Goal: Transaction & Acquisition: Purchase product/service

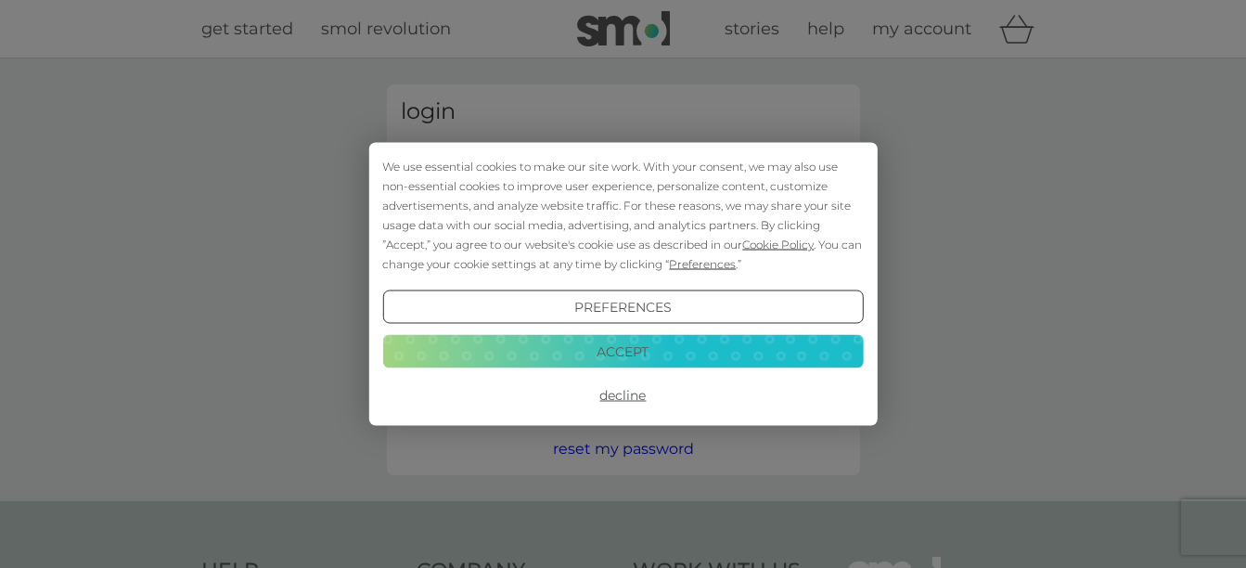
click at [627, 348] on button "Accept" at bounding box center [622, 350] width 481 height 33
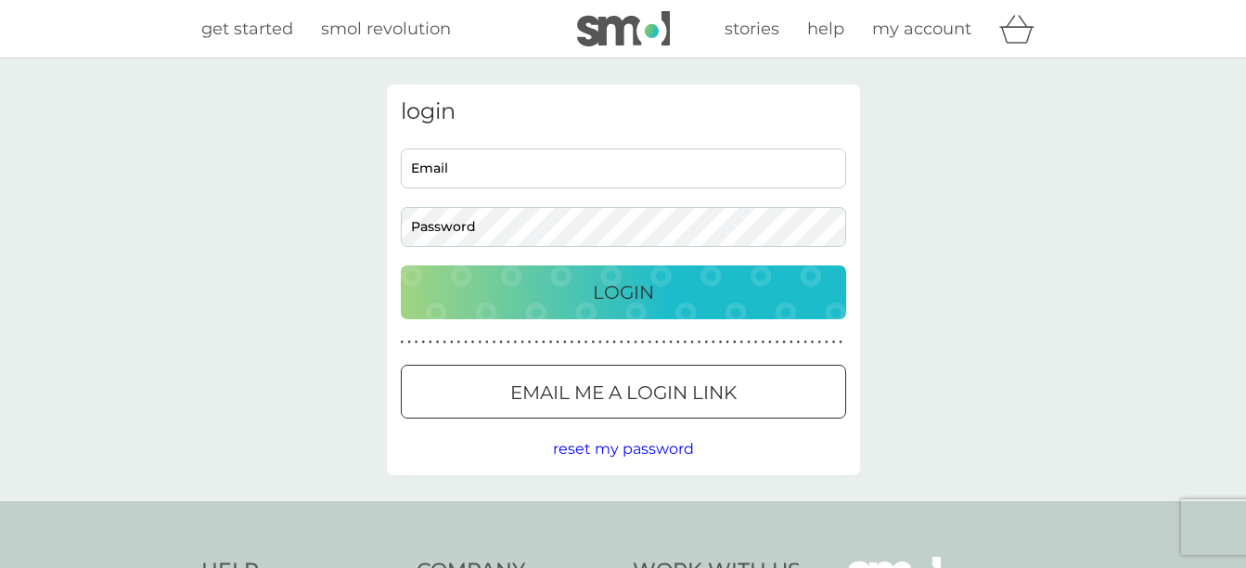
click at [493, 169] on input "Email" at bounding box center [623, 168] width 445 height 40
type input "terrymelling@outlook.com"
click at [597, 289] on p "Login" at bounding box center [623, 292] width 61 height 30
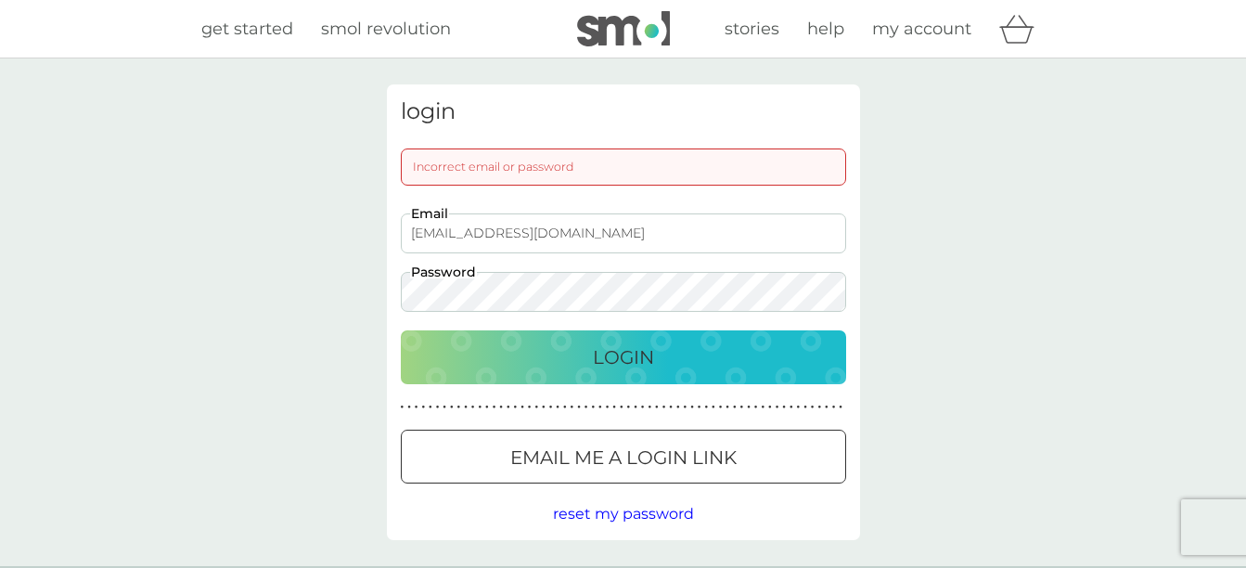
click at [610, 472] on p "Email me a login link" at bounding box center [623, 458] width 226 height 30
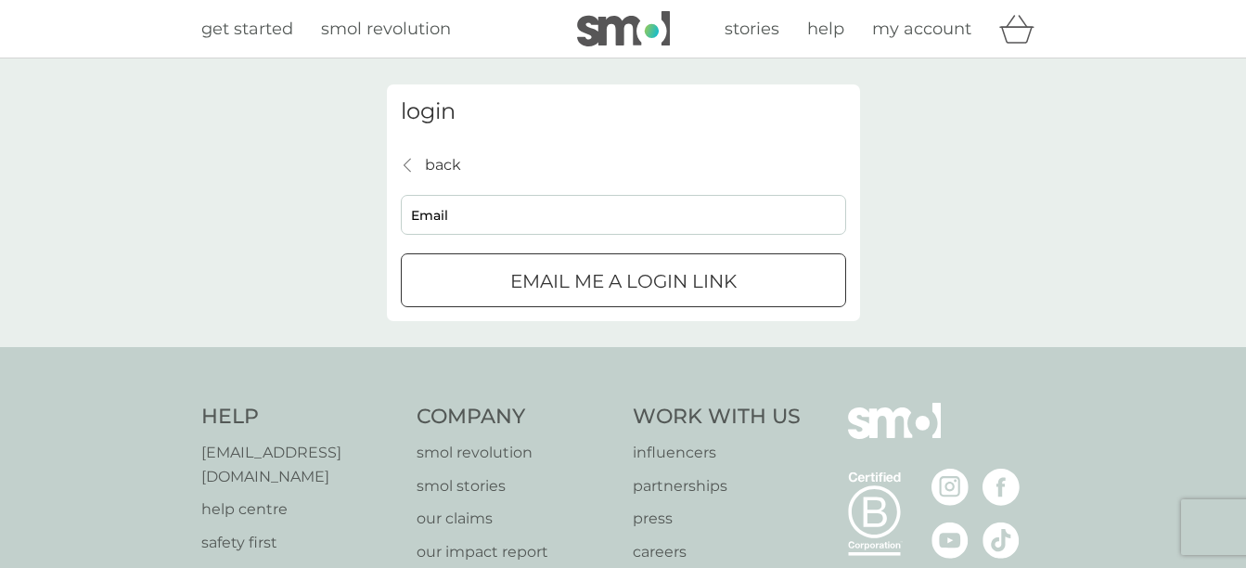
click at [609, 288] on div "submit" at bounding box center [623, 281] width 67 height 19
type input "terrymelling@outlook.com"
click button "Email me a login link" at bounding box center [623, 280] width 445 height 54
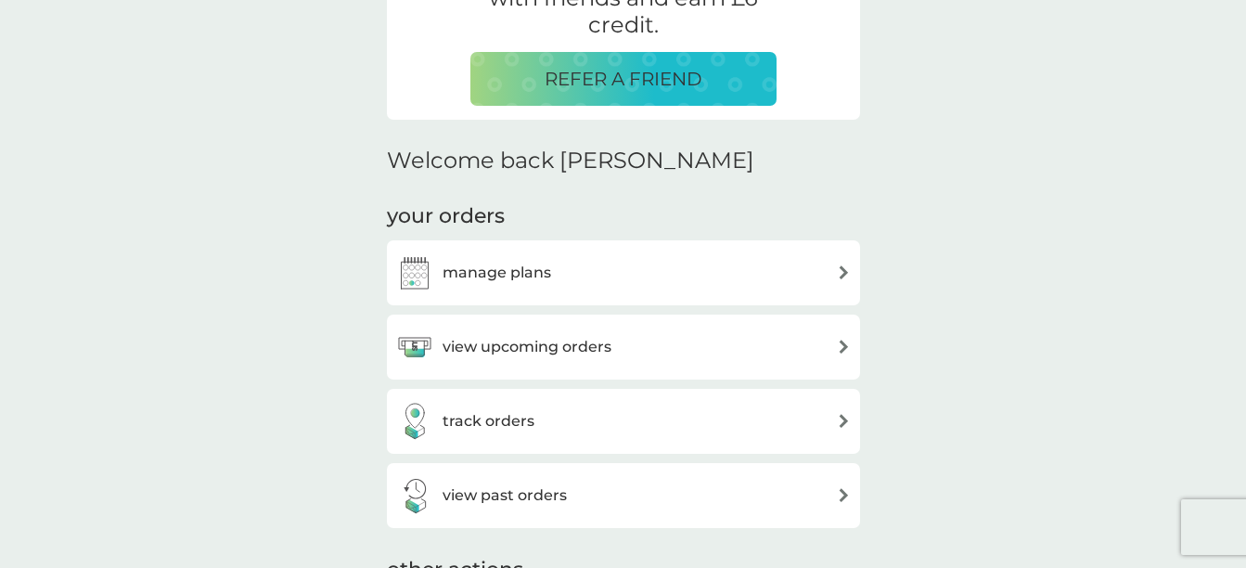
scroll to position [411, 0]
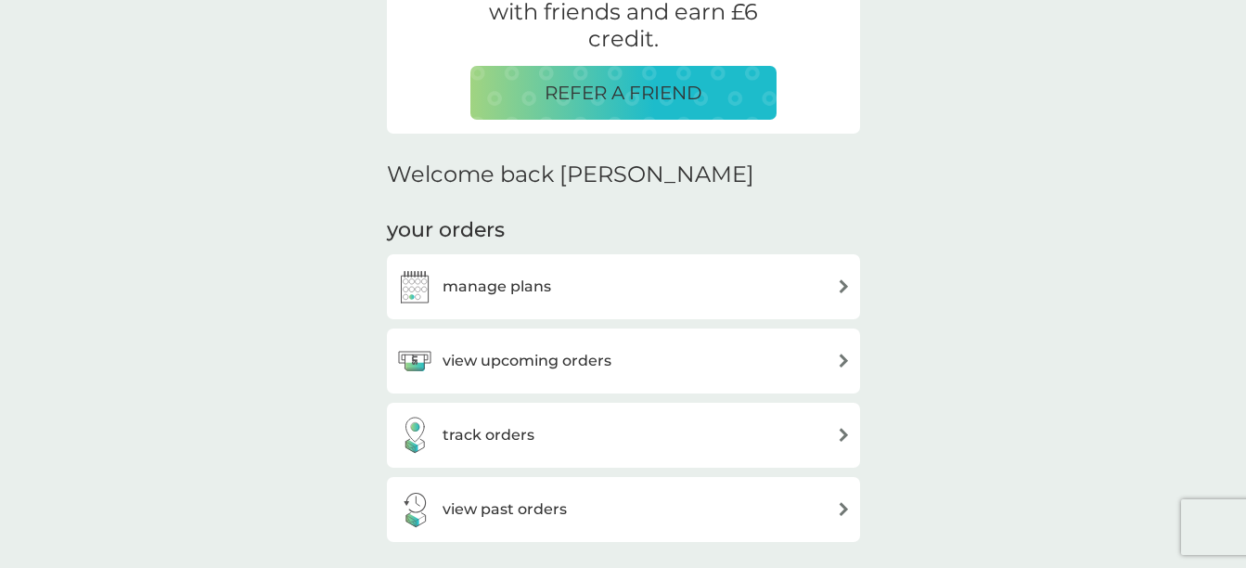
click at [843, 284] on img at bounding box center [844, 286] width 14 height 14
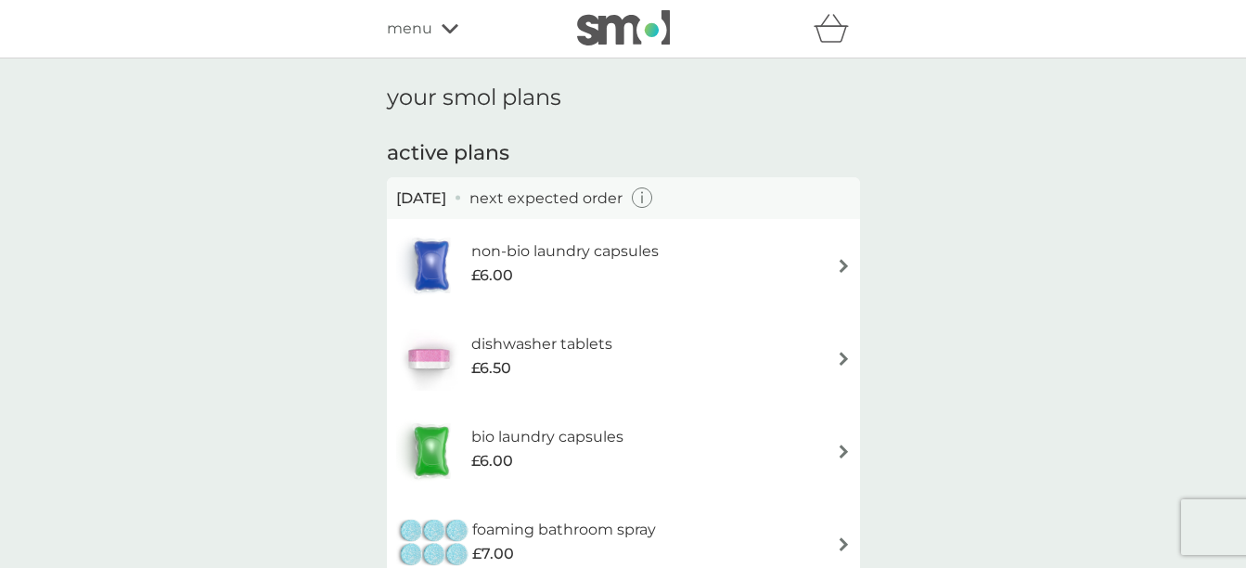
click at [841, 263] on img at bounding box center [844, 266] width 14 height 14
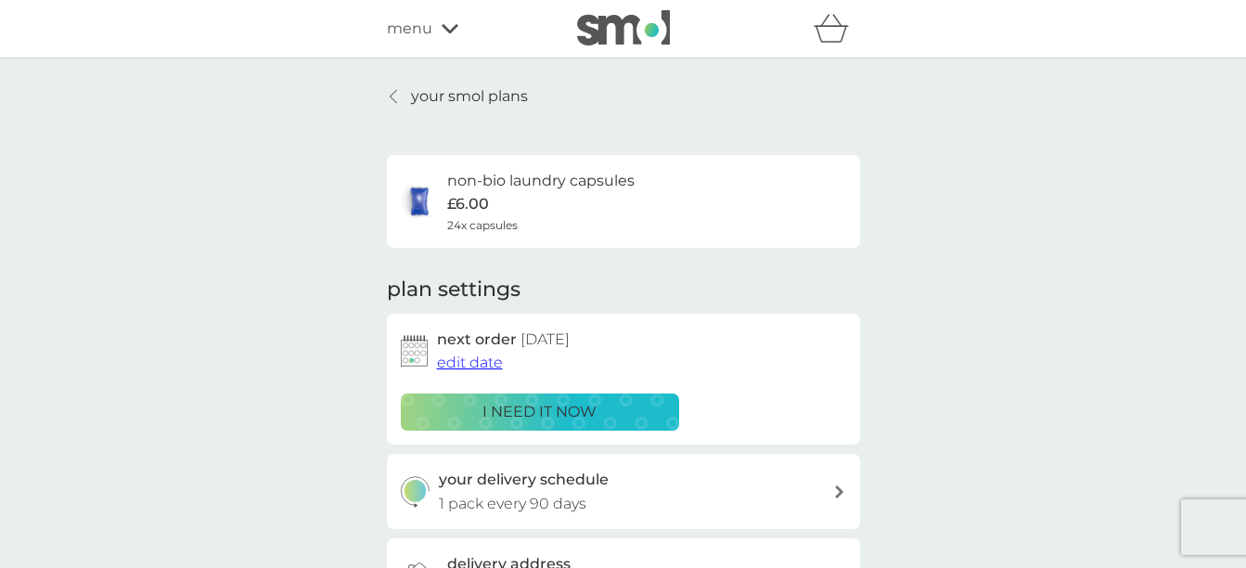
click at [536, 406] on p "i need it now" at bounding box center [539, 412] width 114 height 24
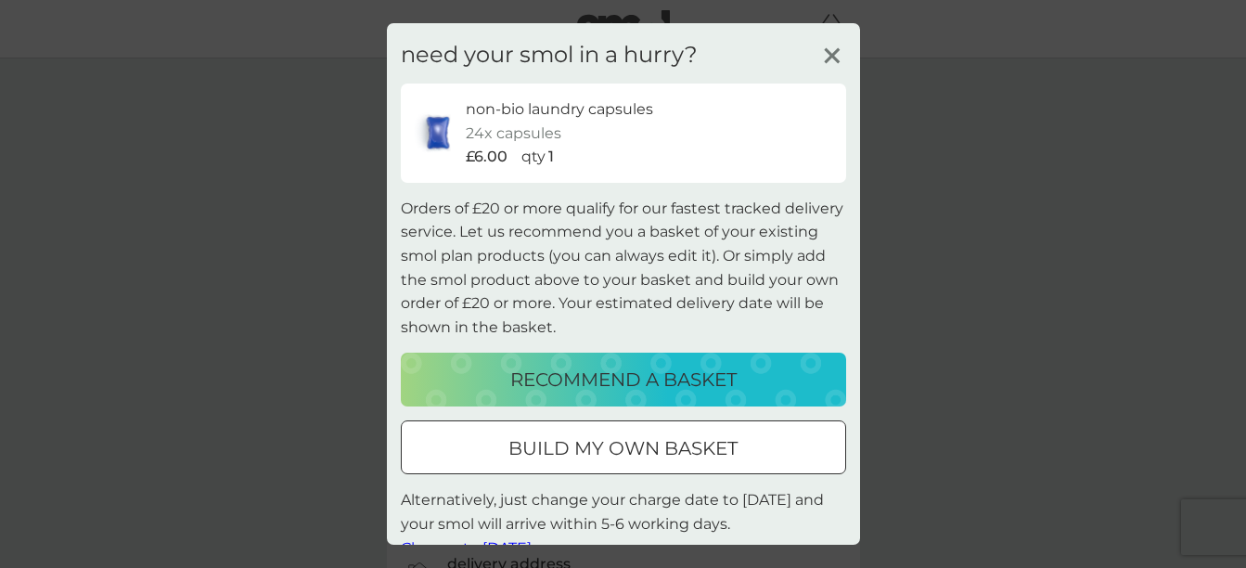
click at [649, 438] on p "build my own basket" at bounding box center [622, 448] width 229 height 30
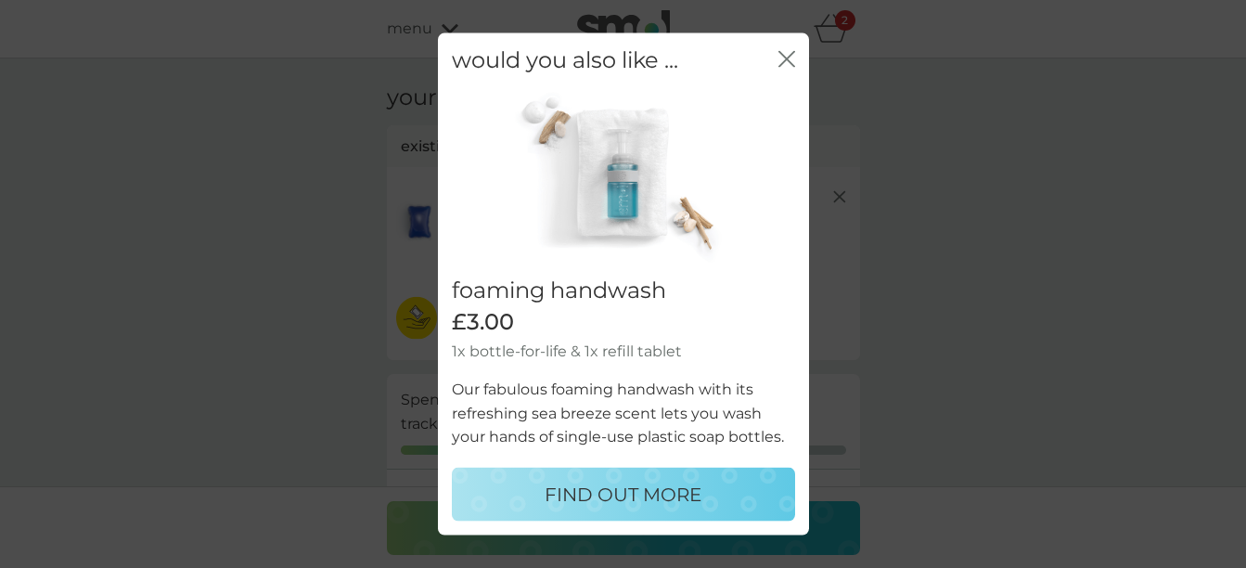
click at [786, 55] on icon "close" at bounding box center [786, 59] width 17 height 17
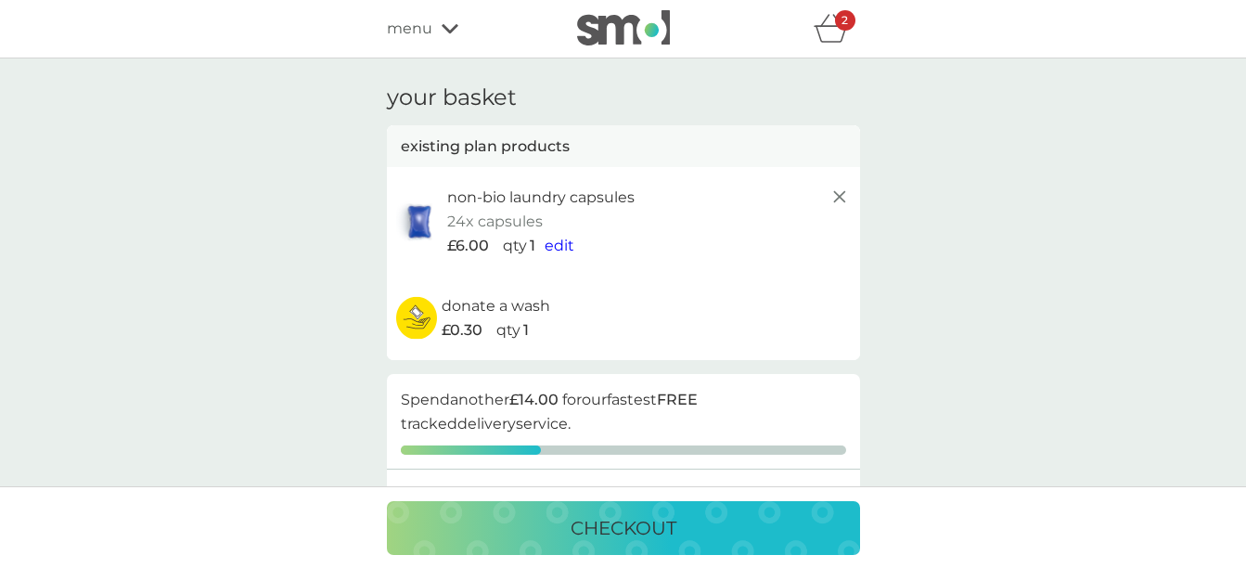
drag, startPoint x: 1244, startPoint y: 64, endPoint x: 1253, endPoint y: 102, distance: 39.2
click at [449, 30] on icon at bounding box center [450, 28] width 17 height 11
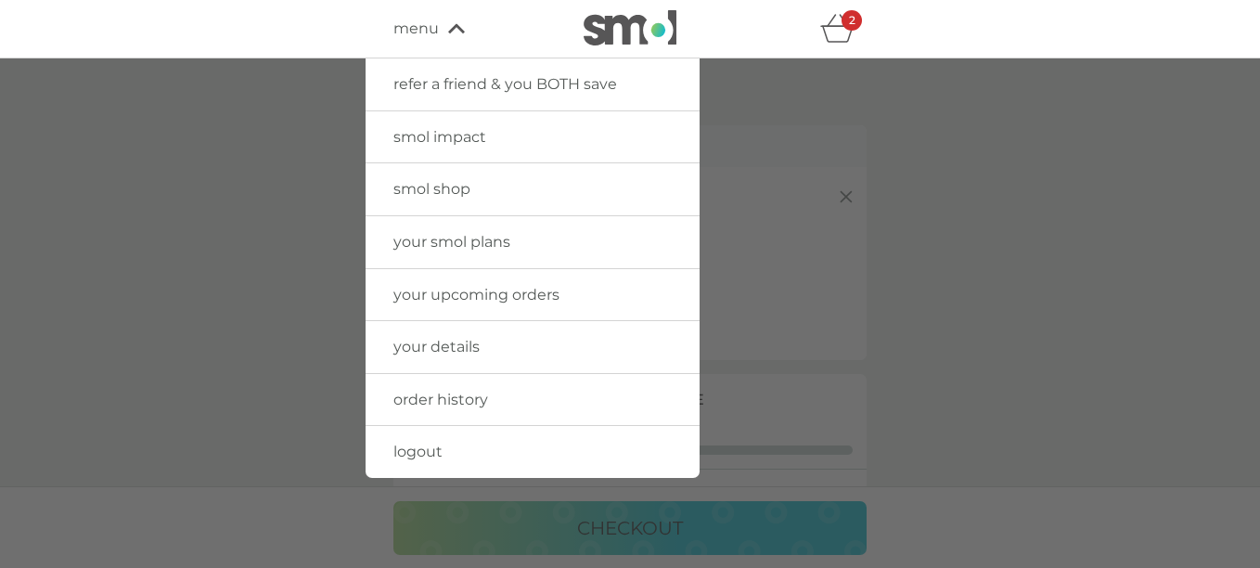
click at [480, 289] on span "your upcoming orders" at bounding box center [476, 295] width 166 height 18
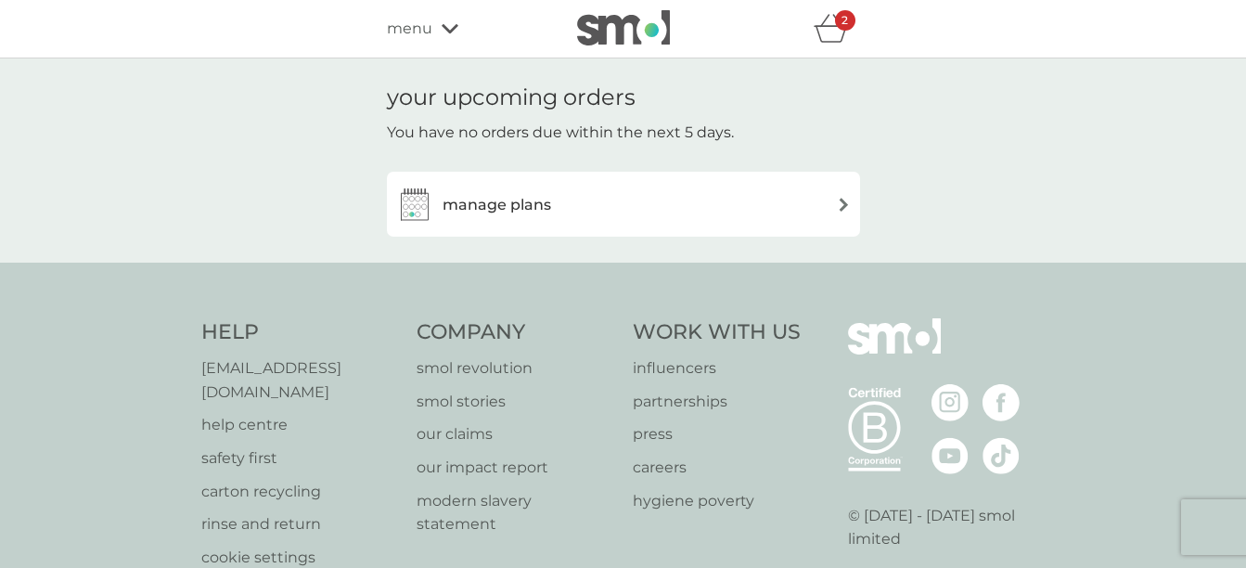
click at [841, 203] on img at bounding box center [844, 205] width 14 height 14
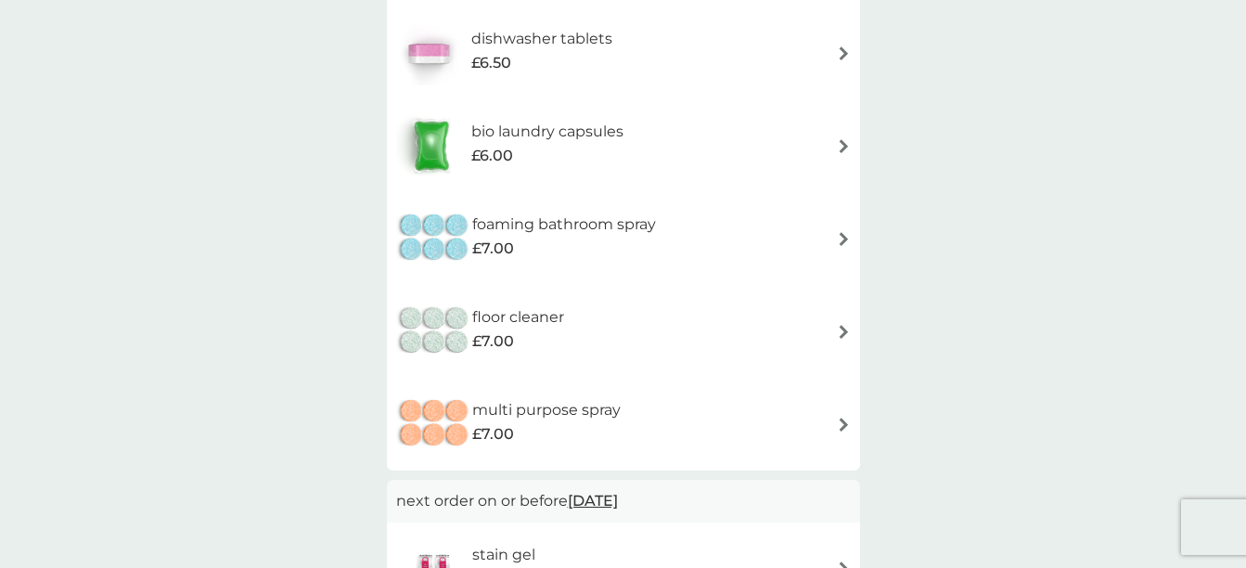
scroll to position [323, 0]
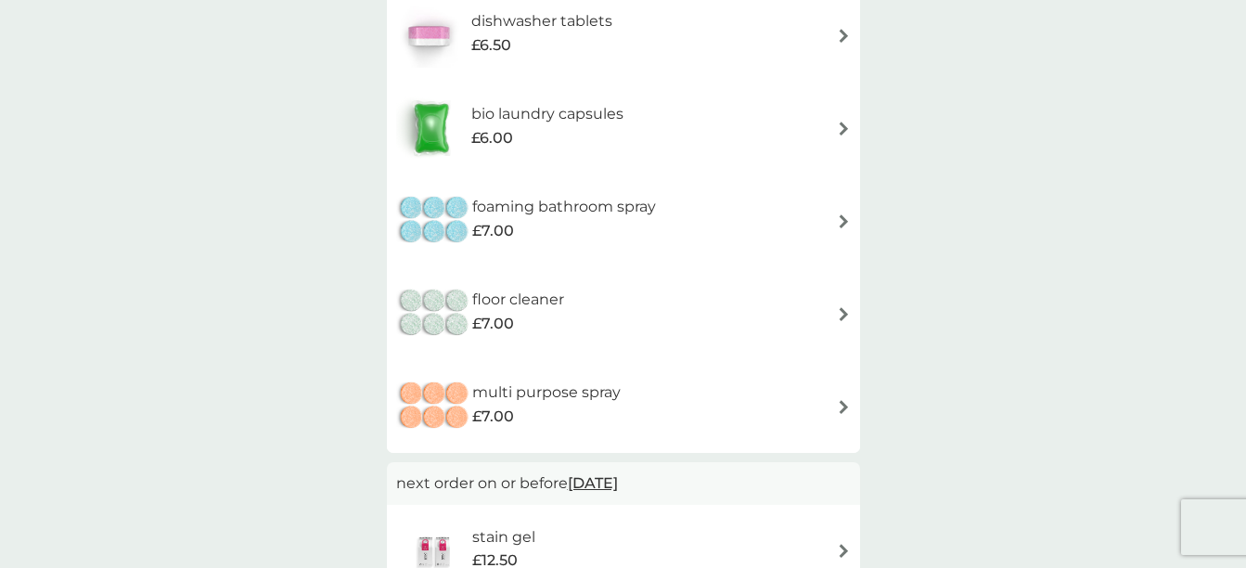
click at [841, 124] on img at bounding box center [844, 129] width 14 height 14
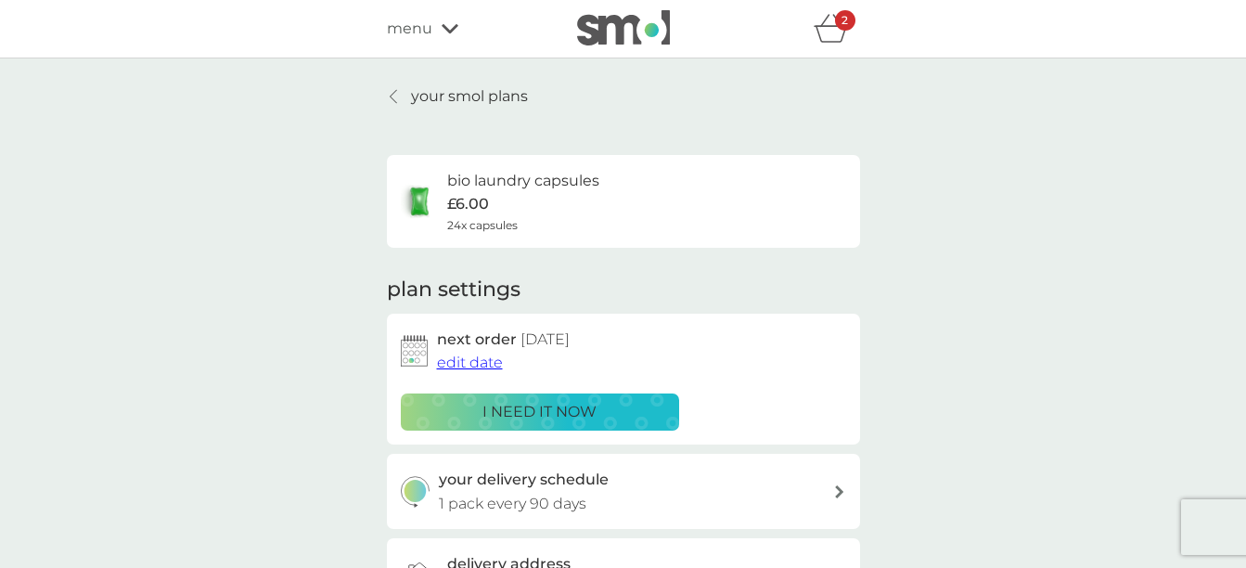
click at [582, 402] on p "i need it now" at bounding box center [539, 412] width 114 height 24
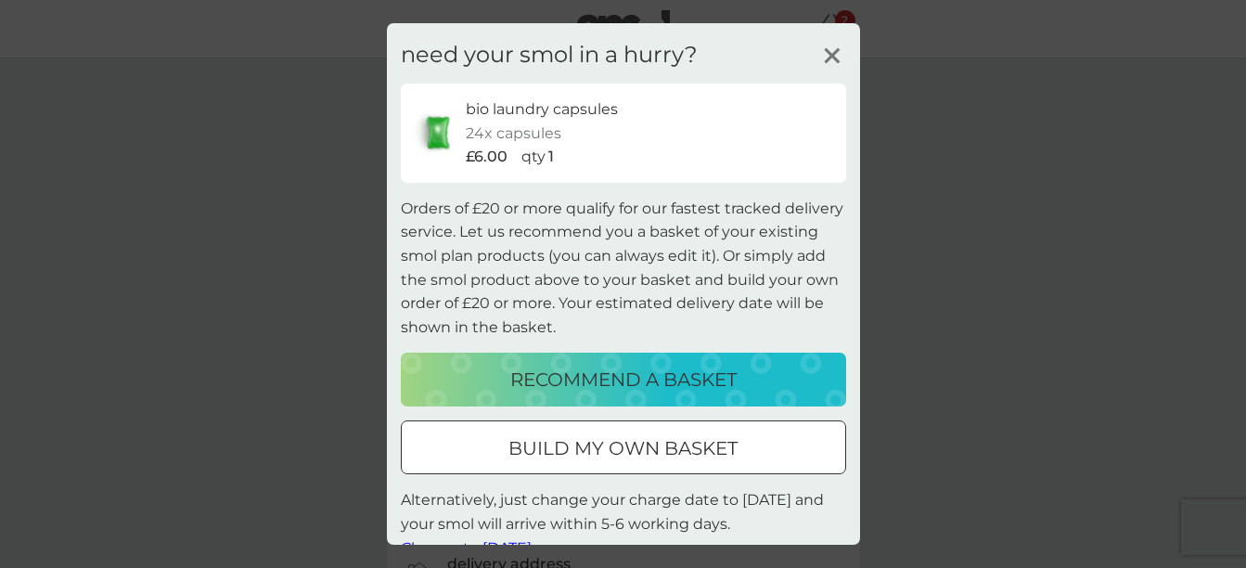
click at [590, 443] on div at bounding box center [623, 448] width 67 height 19
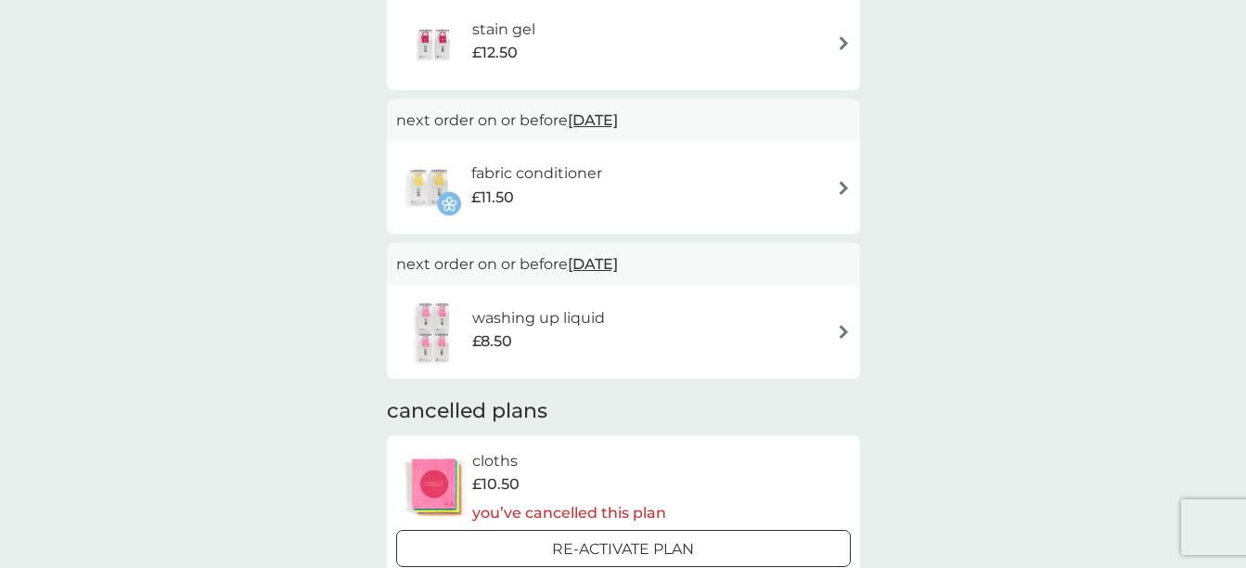
scroll to position [834, 0]
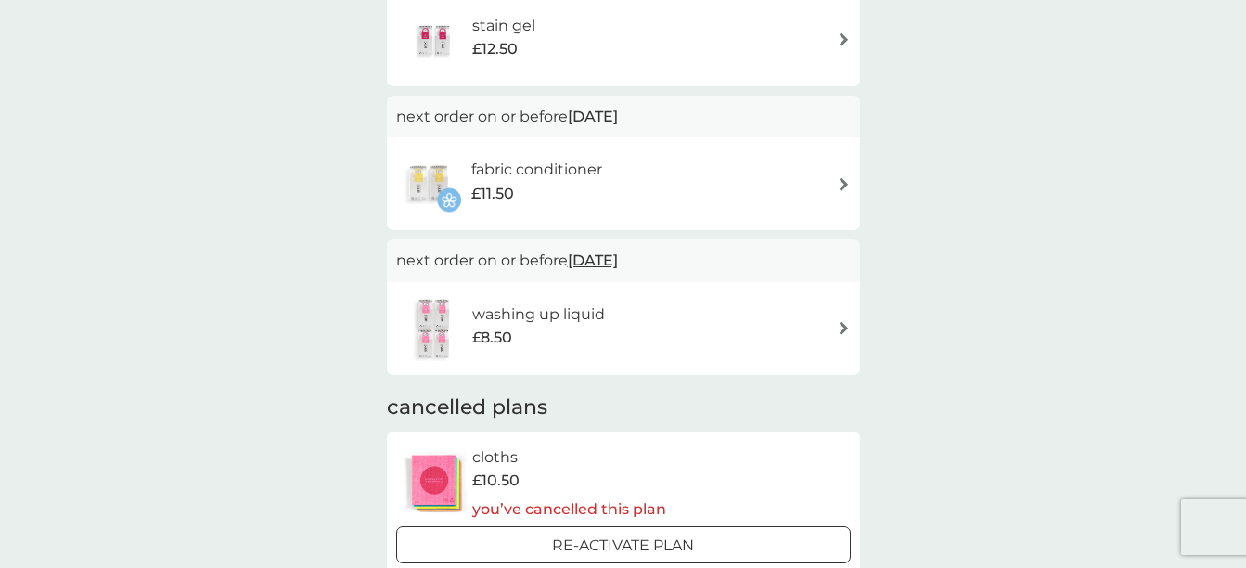
click at [841, 323] on img at bounding box center [844, 328] width 14 height 14
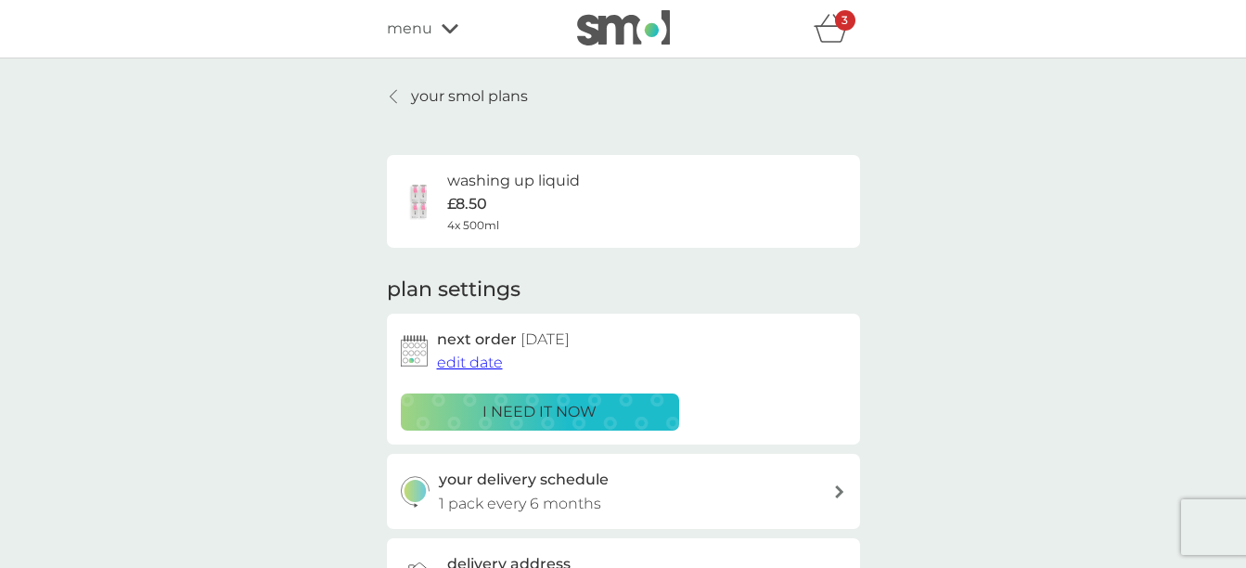
click at [488, 202] on div "washing up liquid £8.50 4x 500ml" at bounding box center [513, 201] width 133 height 65
click at [510, 160] on div "washing up liquid £8.50 4x 500ml" at bounding box center [623, 201] width 473 height 93
click at [443, 26] on icon at bounding box center [450, 28] width 17 height 9
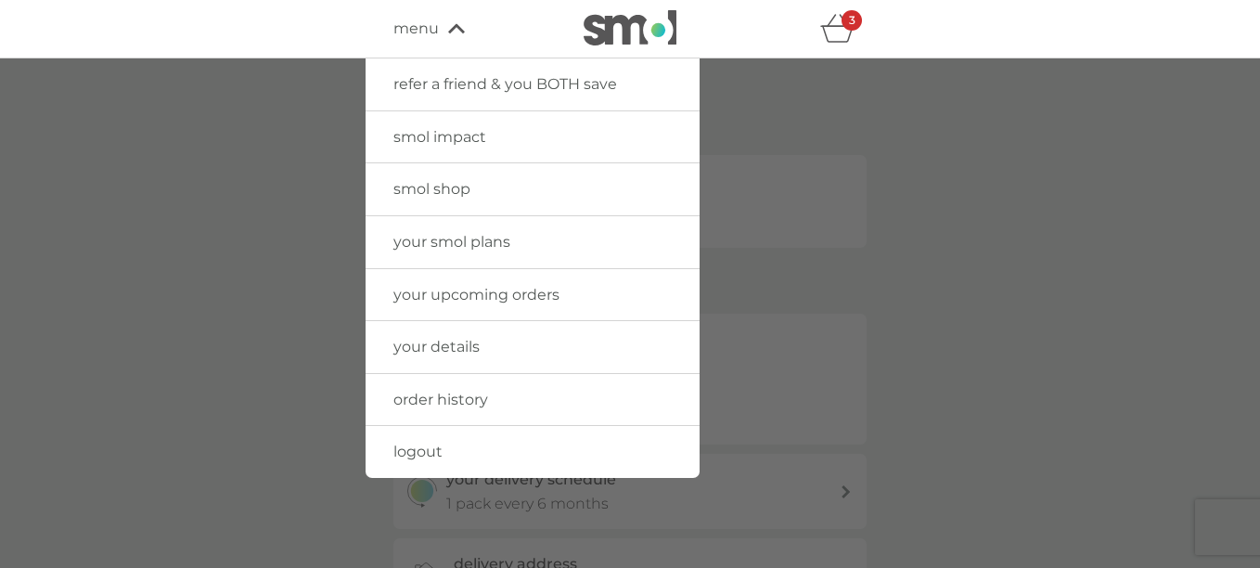
click at [439, 186] on span "smol shop" at bounding box center [431, 189] width 77 height 18
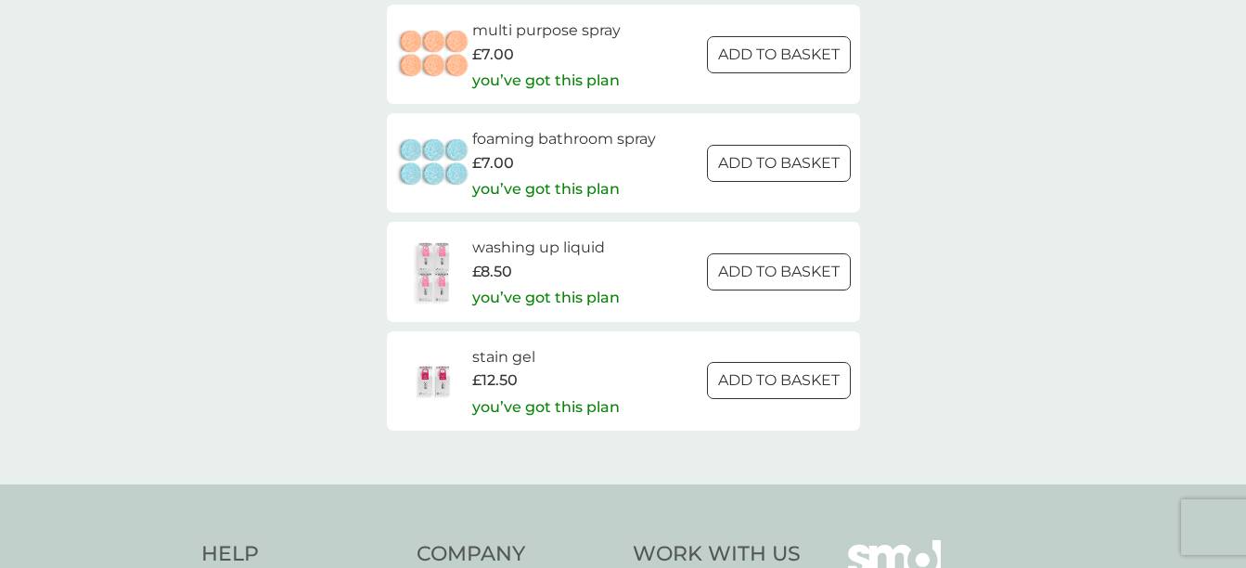
scroll to position [2892, 0]
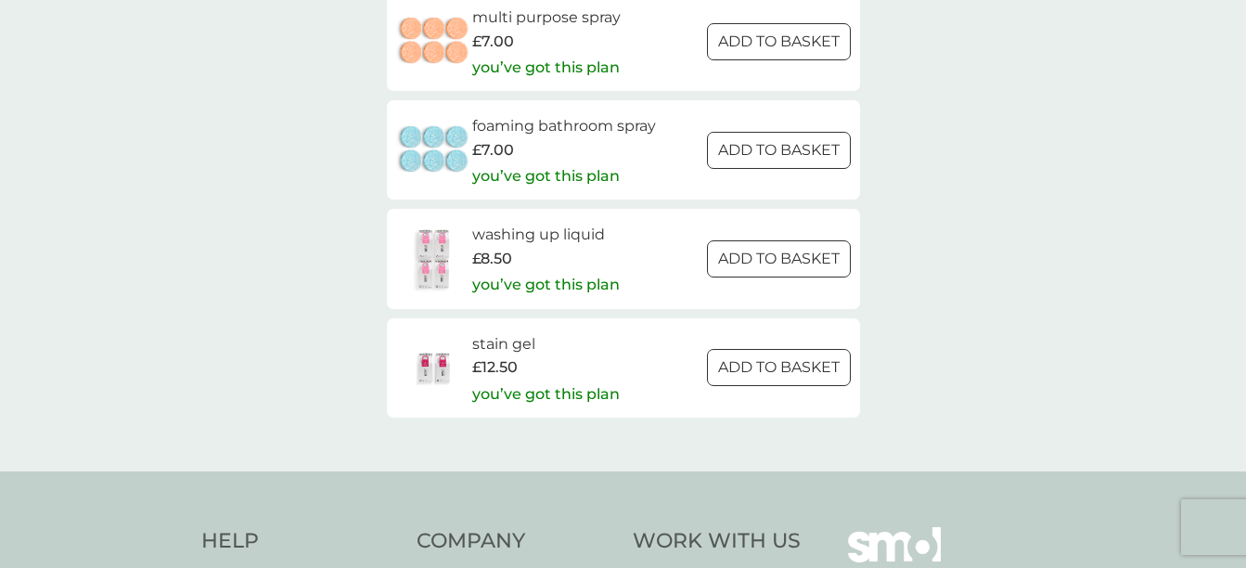
click at [700, 260] on div "washing up liquid £8.50 you’ve got this plan ADD TO BASKET" at bounding box center [623, 258] width 455 height 71
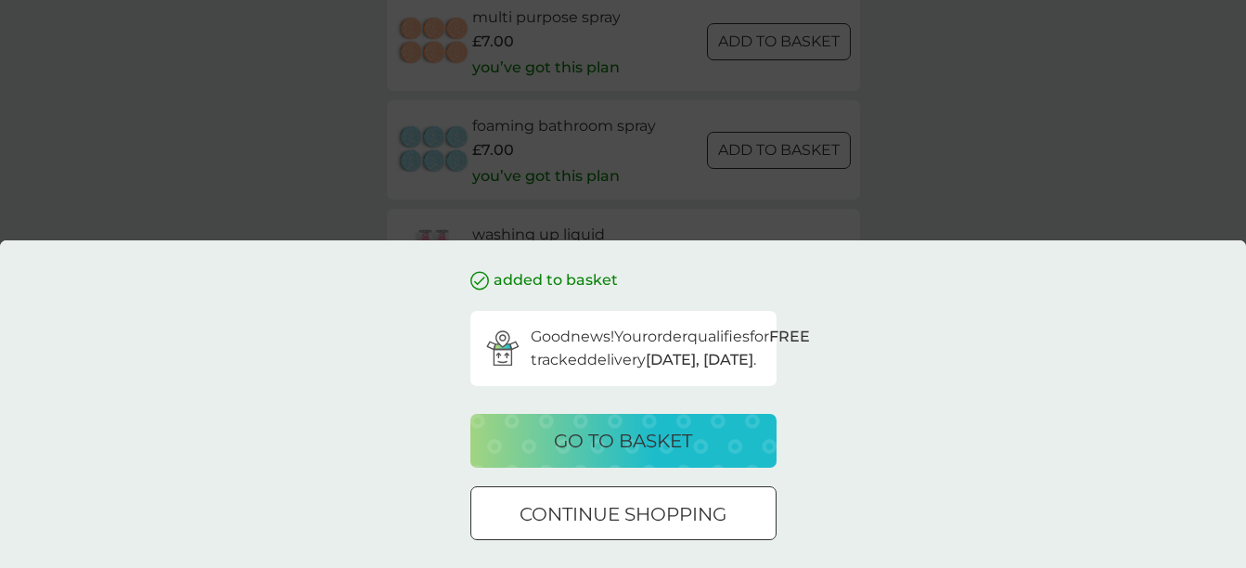
click at [646, 437] on p "go to basket" at bounding box center [623, 441] width 138 height 30
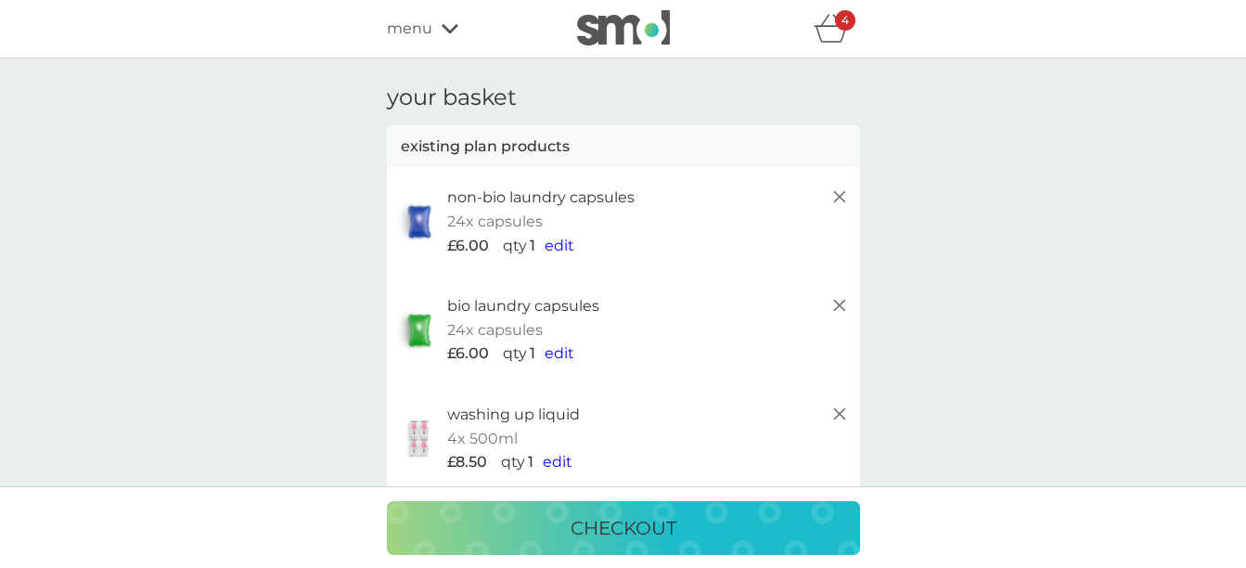
click at [549, 461] on span "edit" at bounding box center [558, 462] width 30 height 18
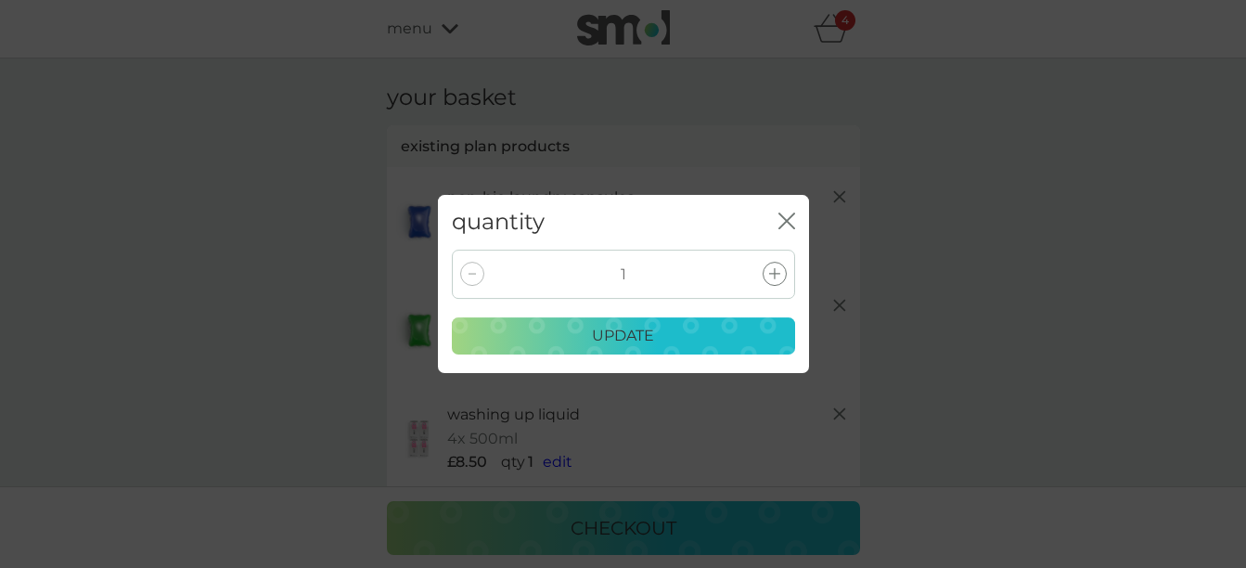
click at [783, 215] on icon "close" at bounding box center [786, 220] width 17 height 17
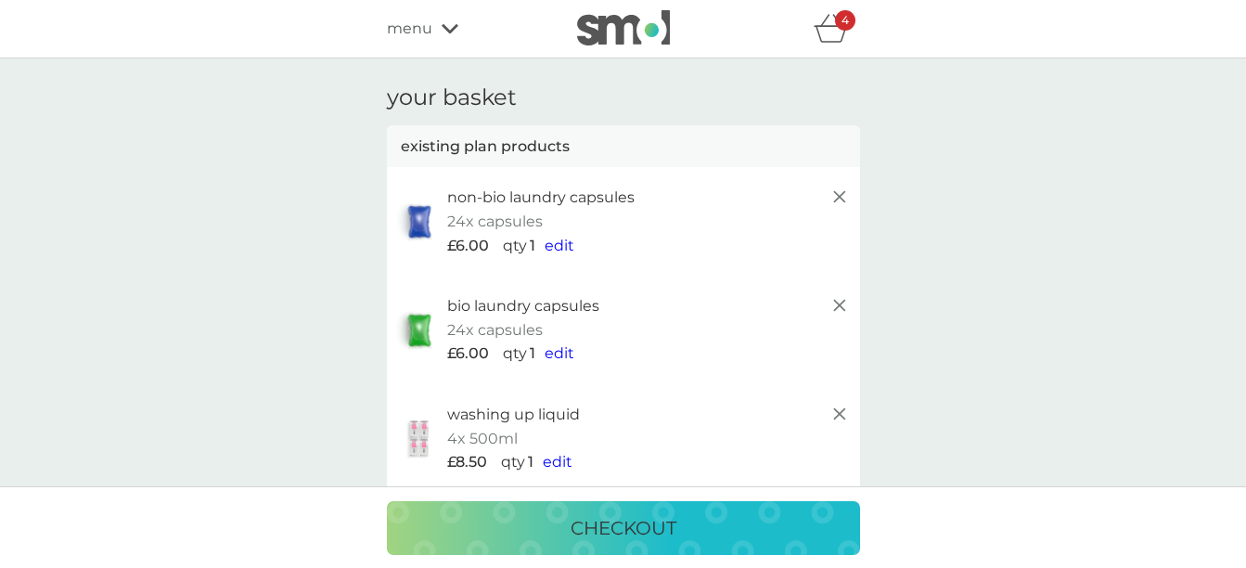
click at [840, 414] on line at bounding box center [838, 413] width 11 height 11
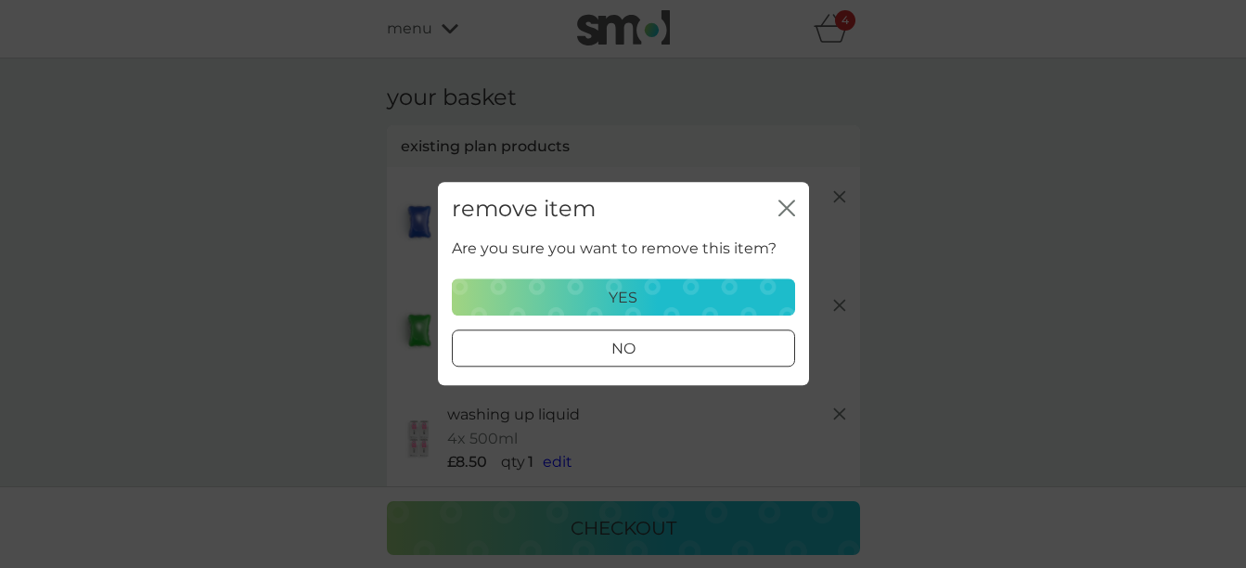
click at [635, 290] on p "yes" at bounding box center [623, 298] width 29 height 24
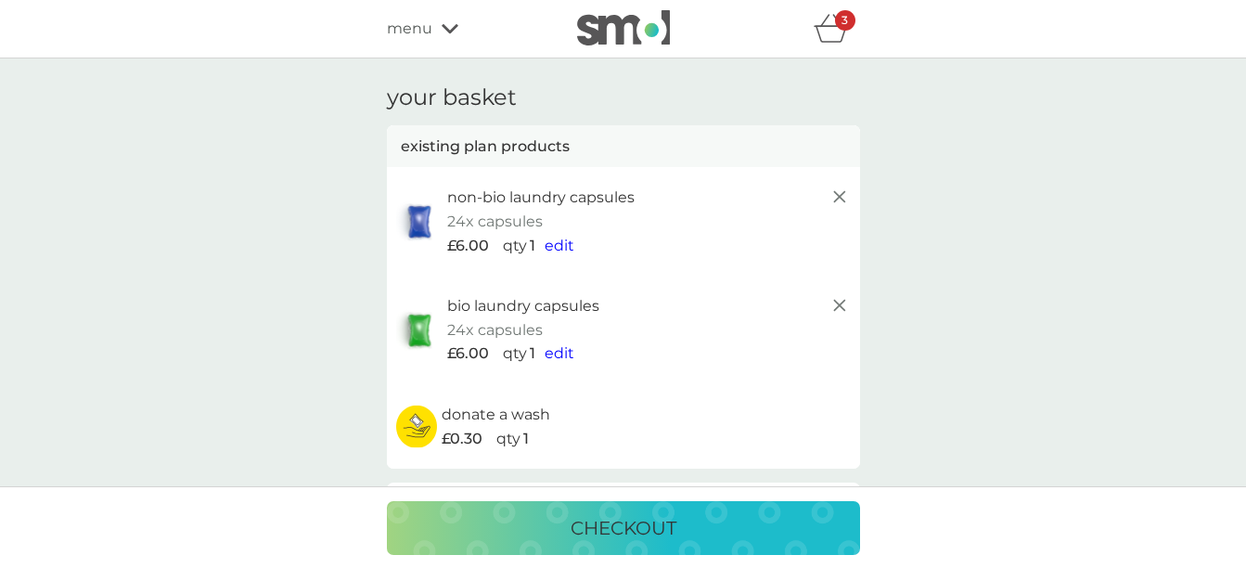
click at [439, 17] on div "menu" at bounding box center [466, 29] width 158 height 24
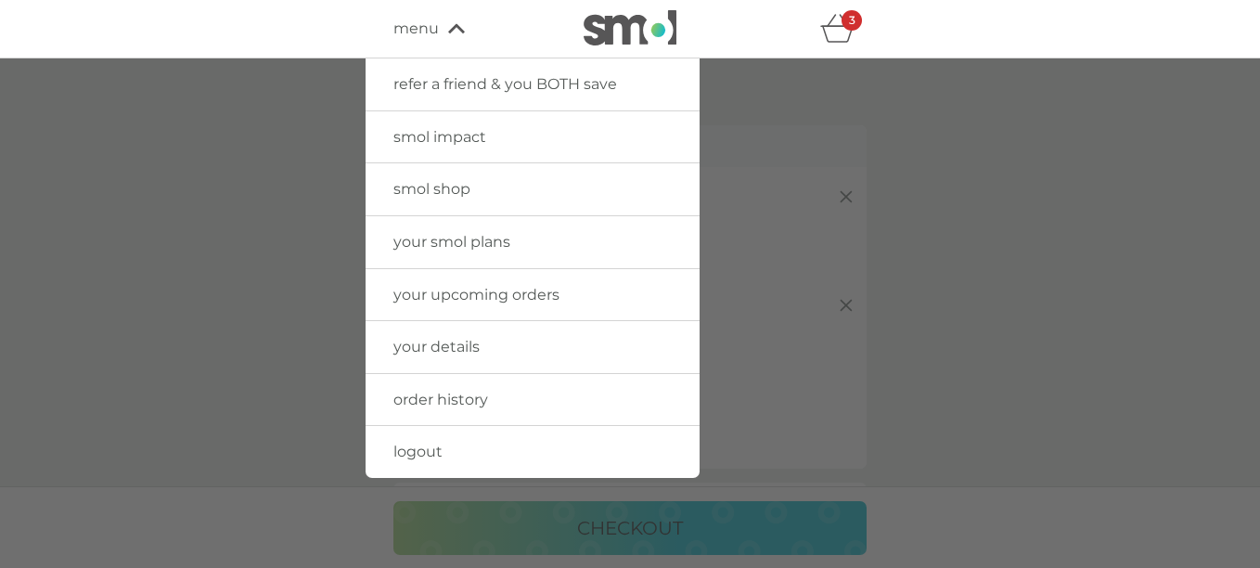
click at [447, 188] on span "smol shop" at bounding box center [431, 189] width 77 height 18
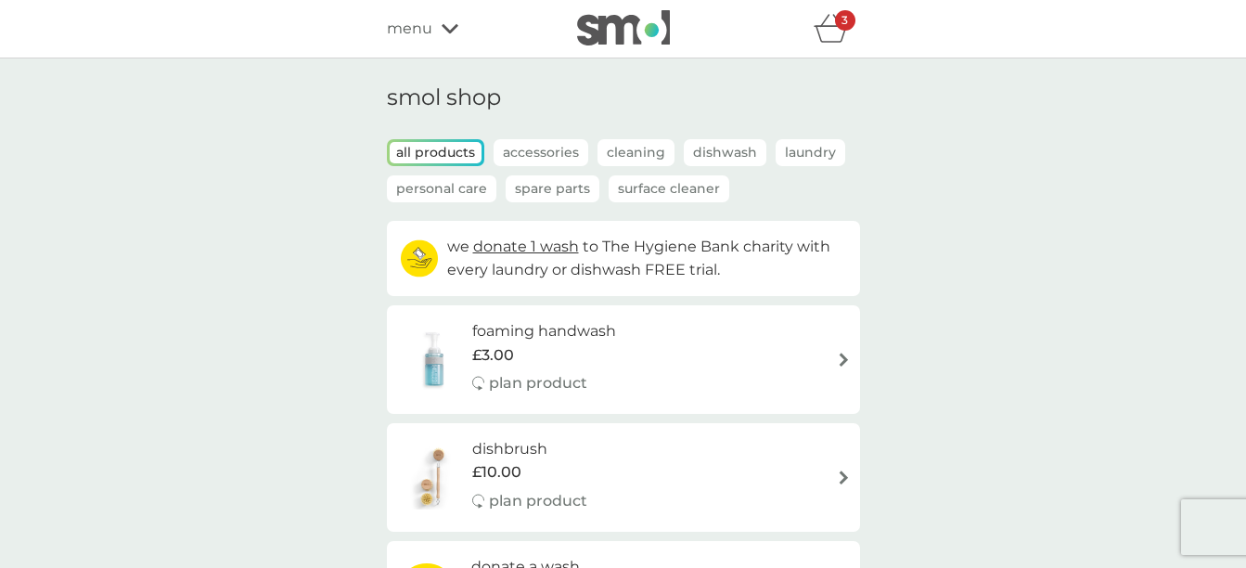
click at [833, 22] on icon "basket" at bounding box center [831, 28] width 35 height 29
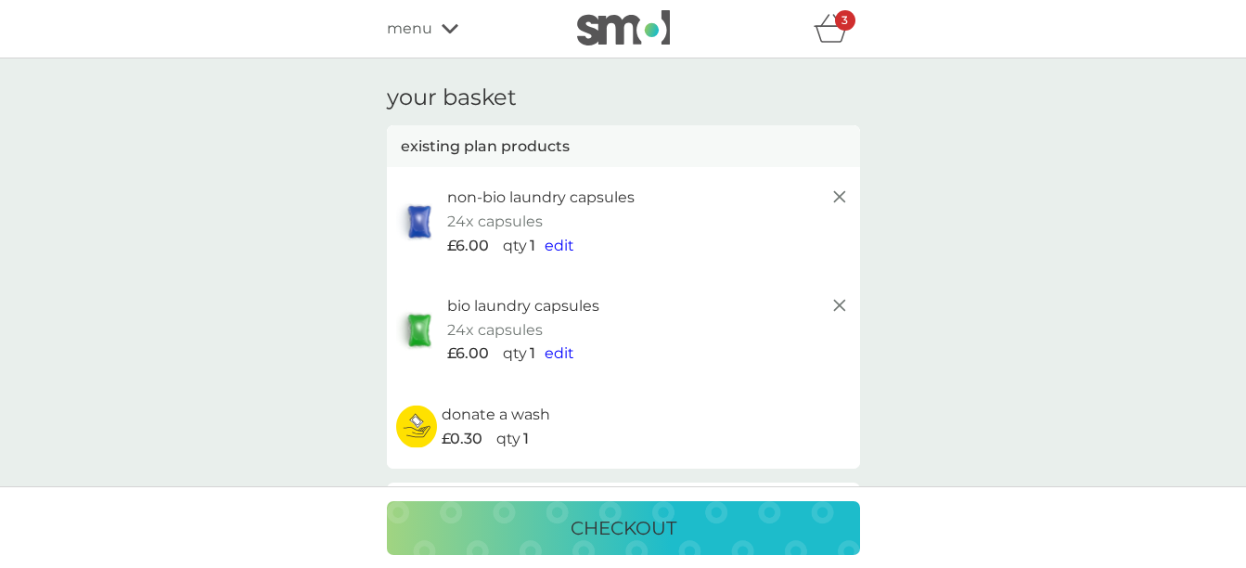
click at [566, 244] on span "edit" at bounding box center [560, 246] width 30 height 18
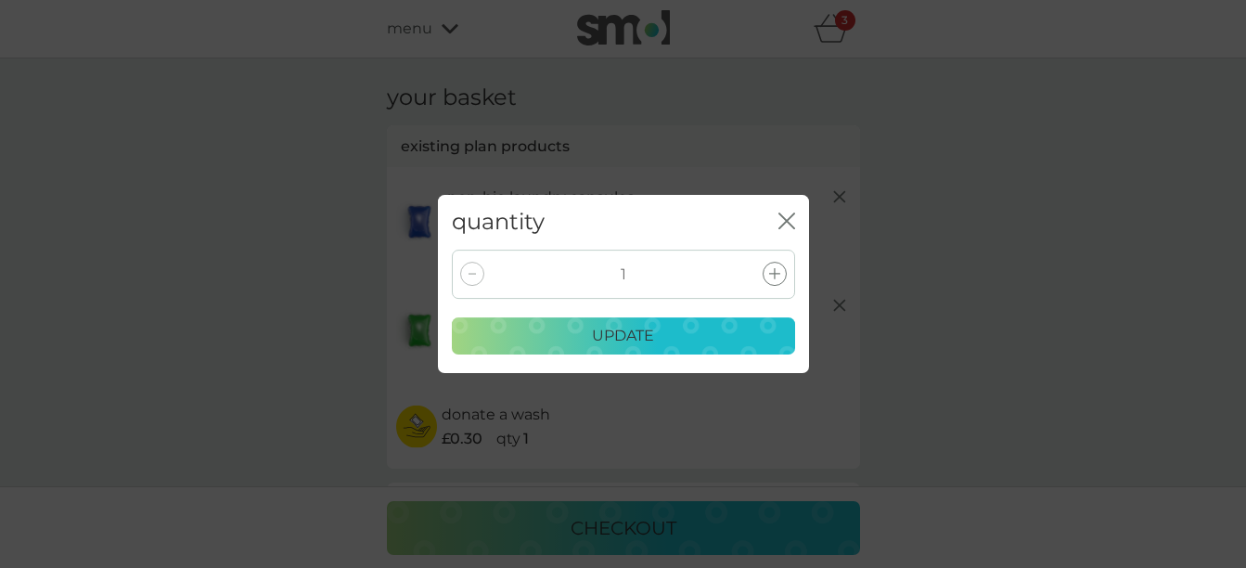
click at [771, 272] on icon at bounding box center [774, 273] width 11 height 11
click at [663, 332] on div "update" at bounding box center [623, 336] width 319 height 24
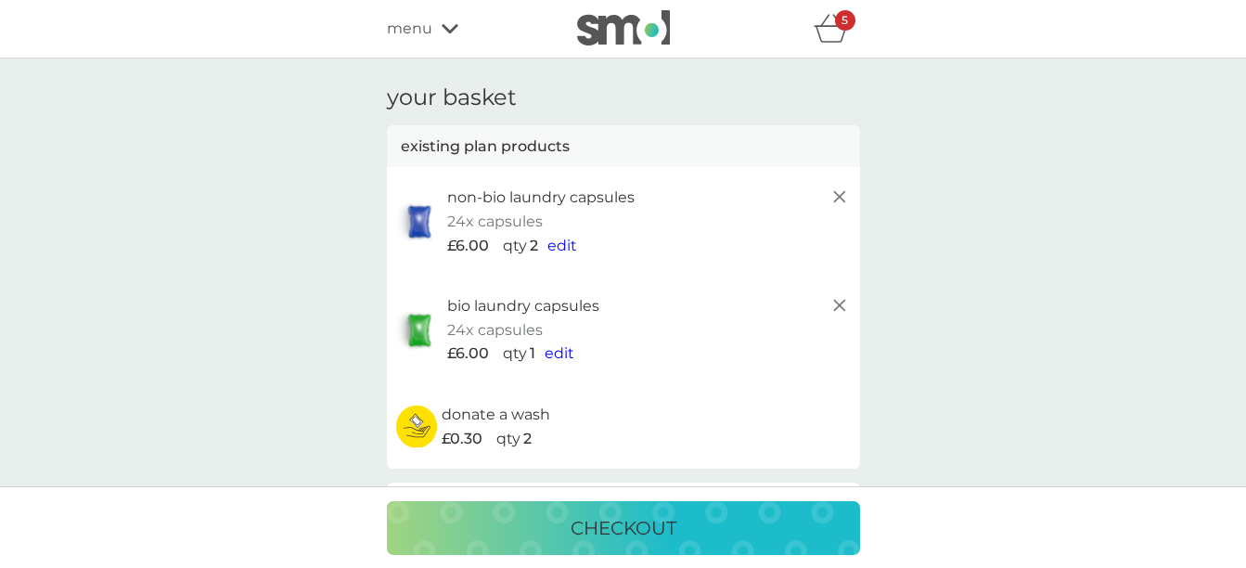
click at [563, 350] on span "edit" at bounding box center [560, 353] width 30 height 18
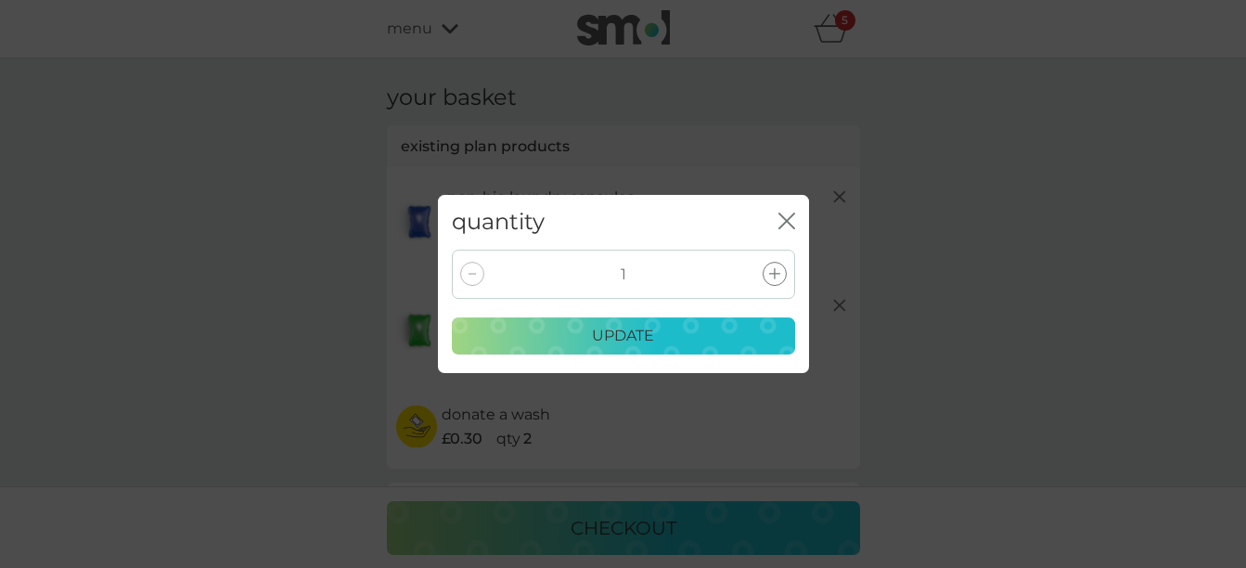
click at [782, 277] on div at bounding box center [775, 274] width 24 height 24
click at [659, 335] on div "update" at bounding box center [623, 336] width 319 height 24
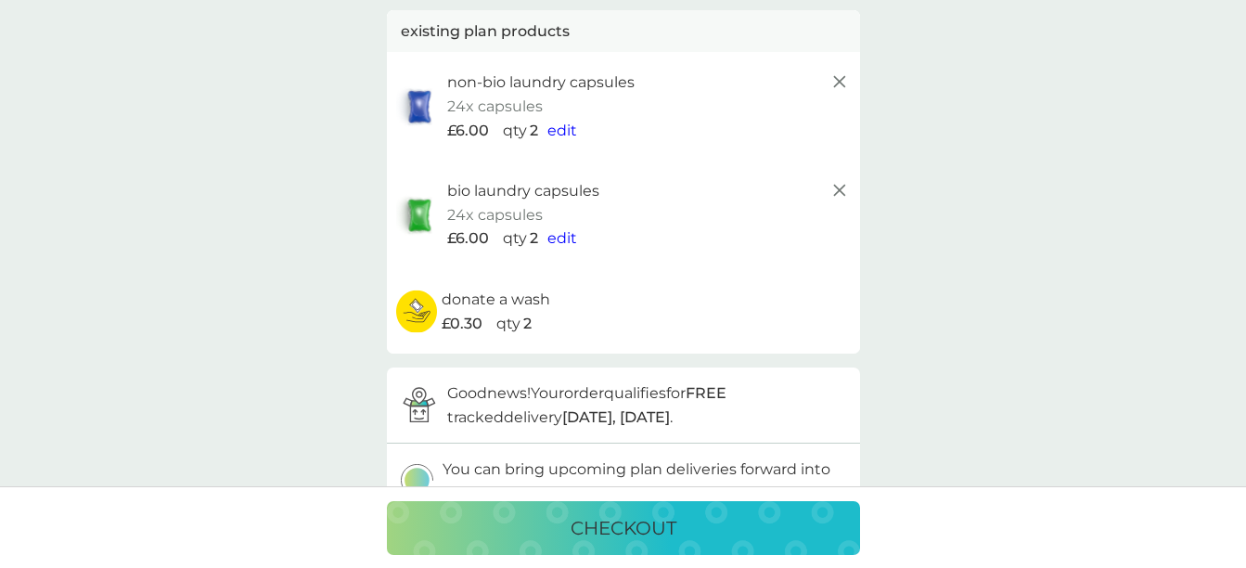
scroll to position [71, 0]
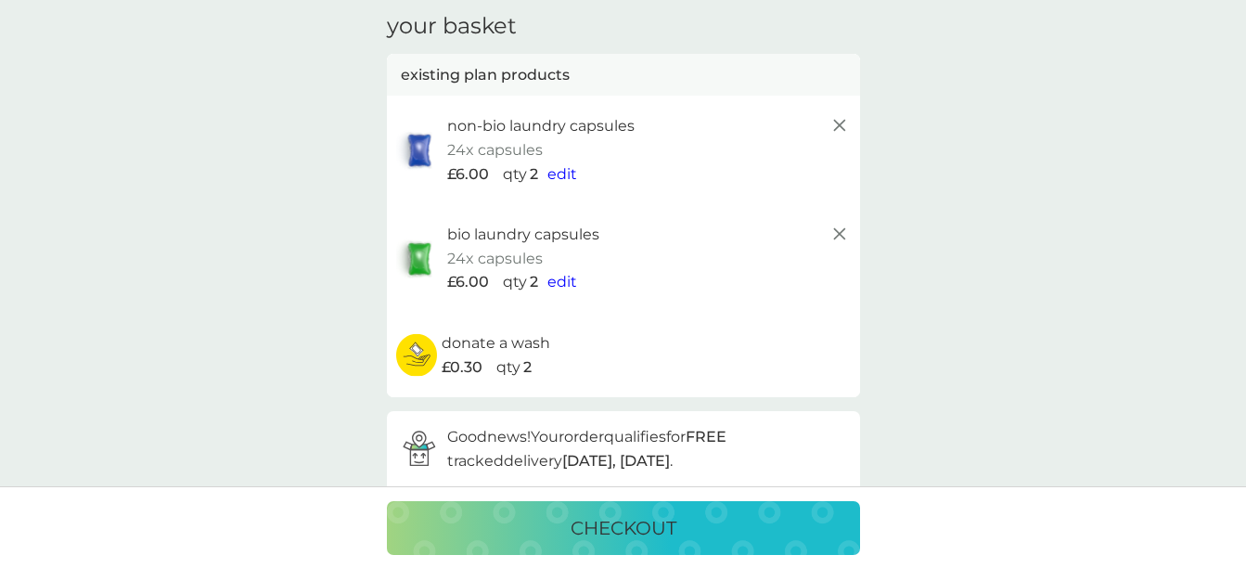
click at [615, 534] on p "checkout" at bounding box center [624, 528] width 106 height 30
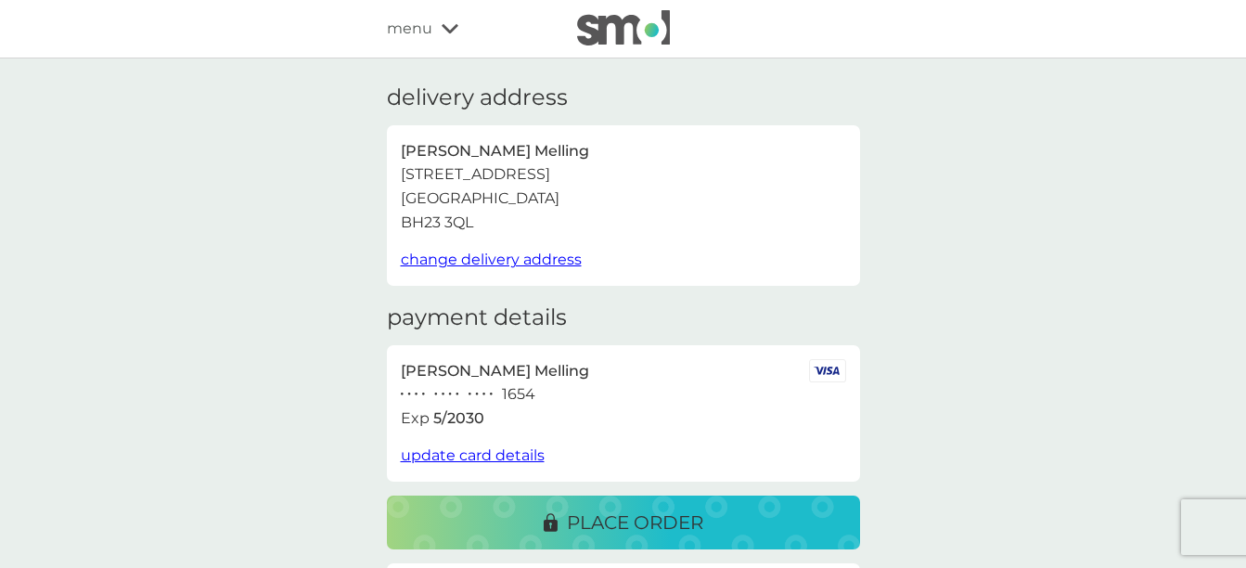
click at [507, 455] on span "update card details" at bounding box center [473, 455] width 144 height 18
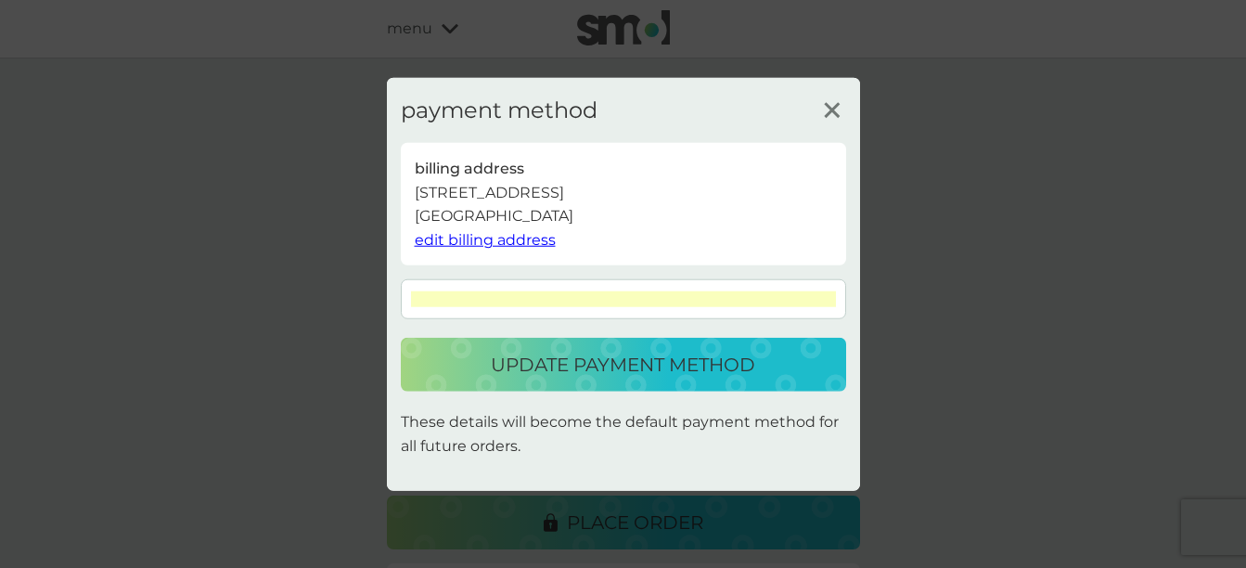
click at [600, 379] on p "update payment method" at bounding box center [623, 365] width 264 height 30
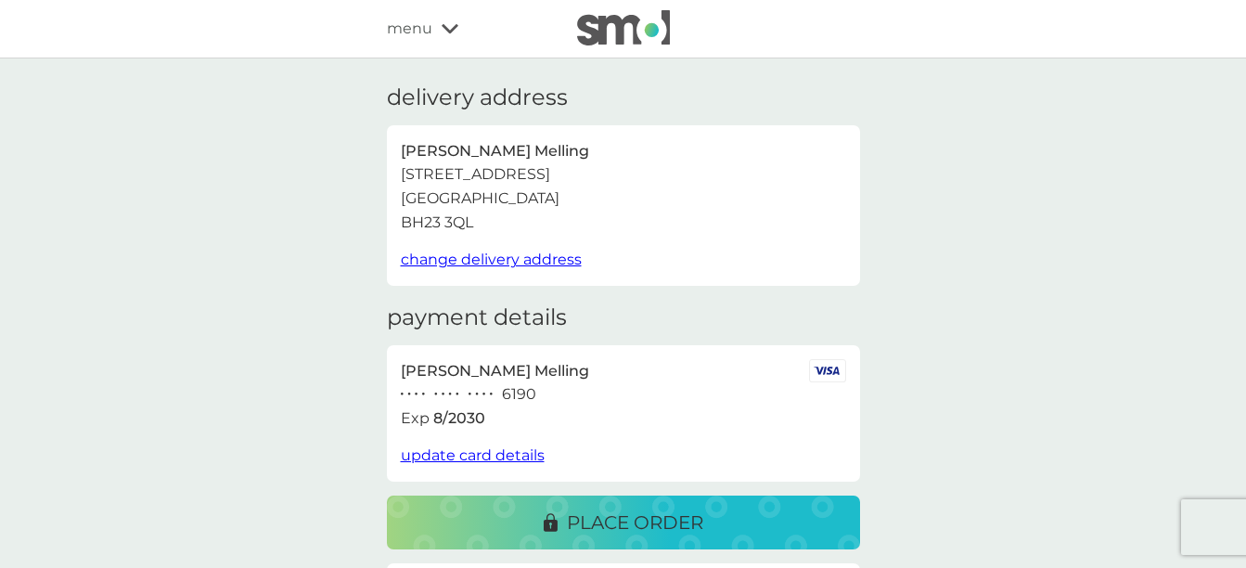
click at [598, 523] on p "place order" at bounding box center [635, 522] width 136 height 30
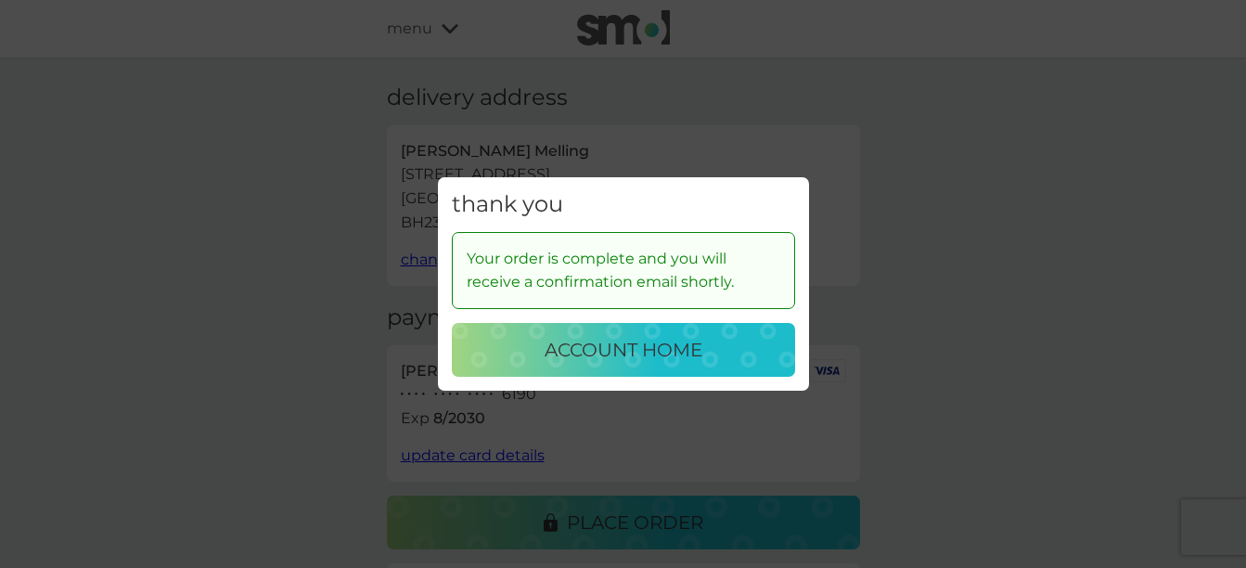
click at [593, 353] on p "account home" at bounding box center [624, 350] width 158 height 30
